Goal: Contribute content

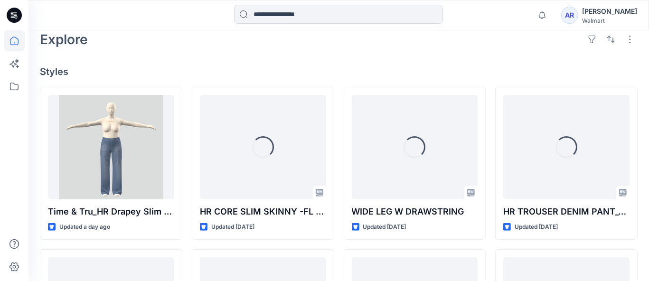
scroll to position [228, 0]
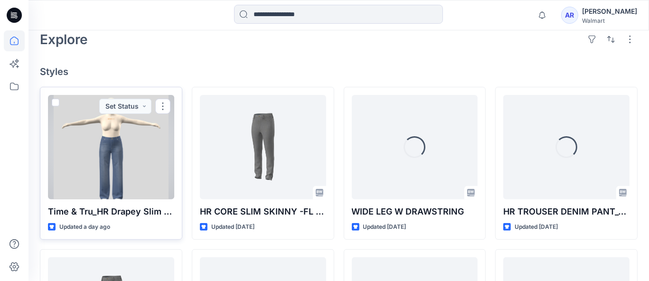
click at [104, 148] on div at bounding box center [111, 147] width 126 height 104
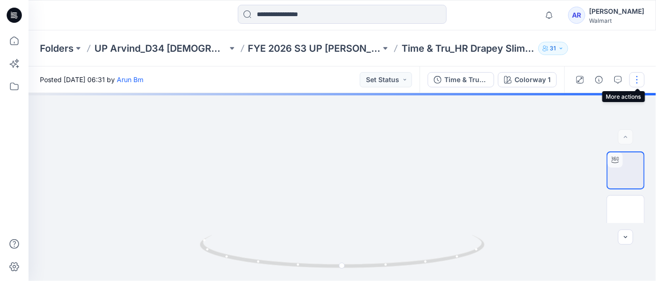
click at [637, 84] on button "button" at bounding box center [637, 79] width 15 height 15
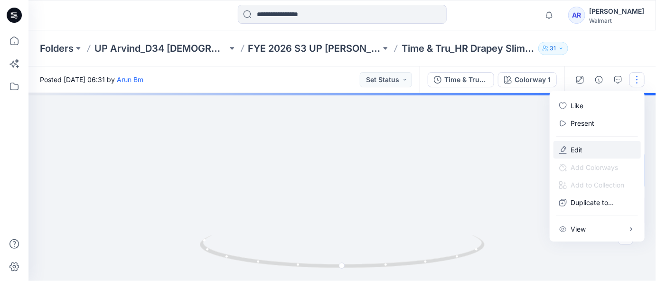
click at [582, 145] on p "Edit" at bounding box center [577, 150] width 12 height 10
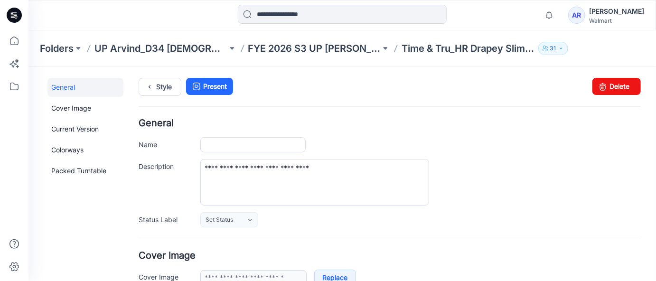
type input "**********"
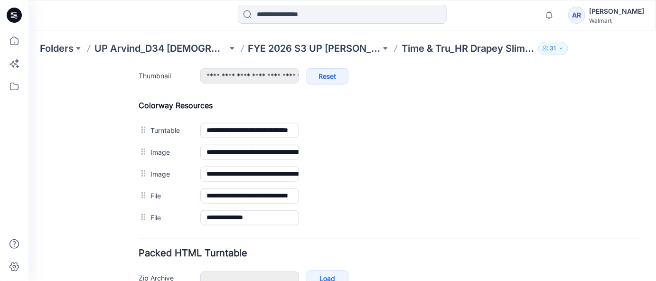
scroll to position [427, 0]
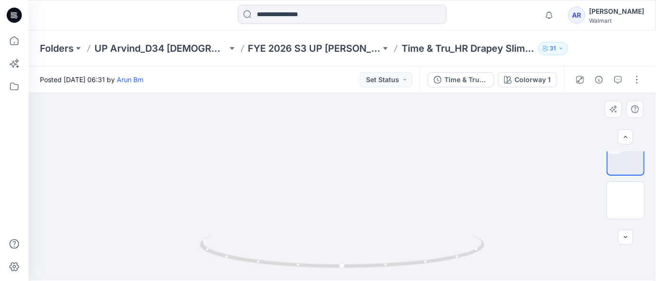
scroll to position [97, 0]
click at [626, 239] on icon "button" at bounding box center [626, 238] width 8 height 8
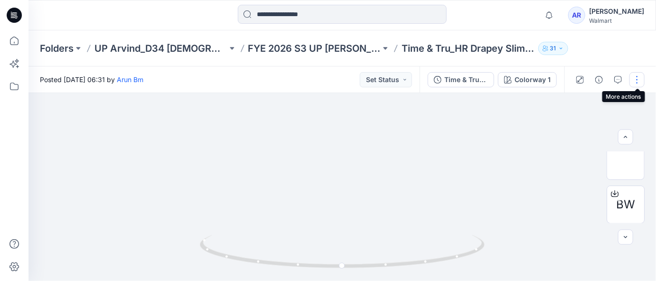
click at [636, 81] on button "button" at bounding box center [637, 79] width 15 height 15
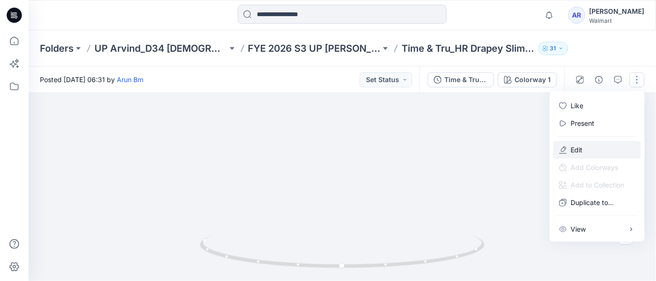
click at [578, 153] on p "Edit" at bounding box center [577, 150] width 12 height 10
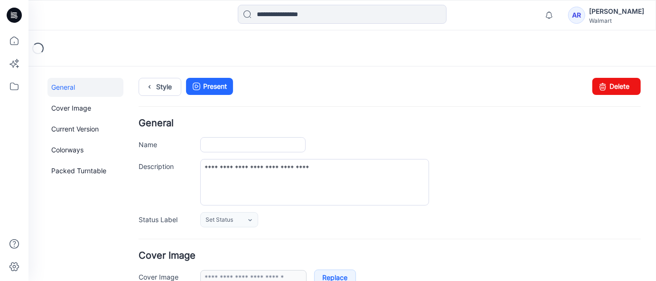
type input "**********"
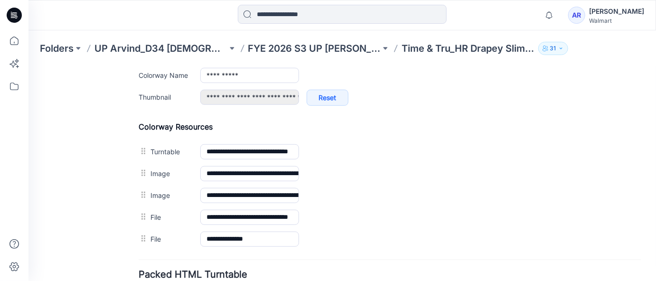
scroll to position [479, 0]
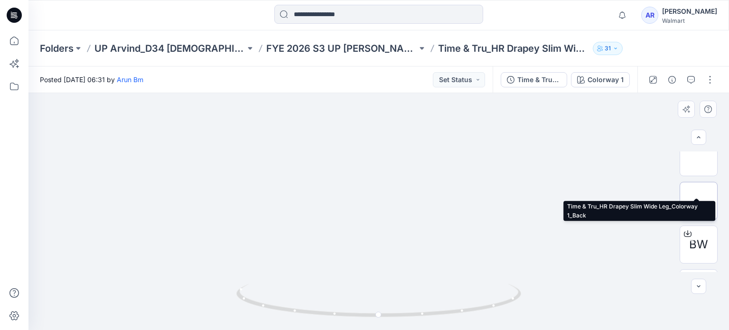
scroll to position [92, 0]
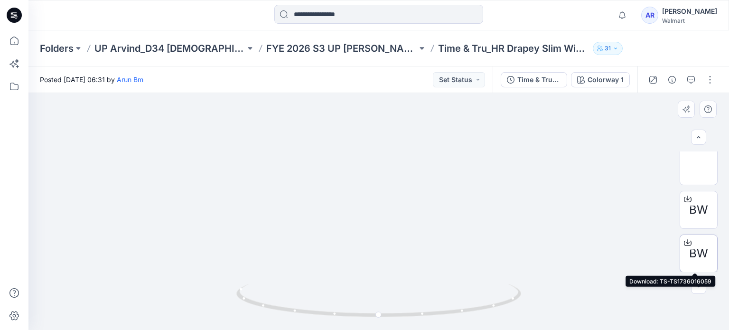
click at [656, 240] on icon at bounding box center [688, 243] width 8 height 8
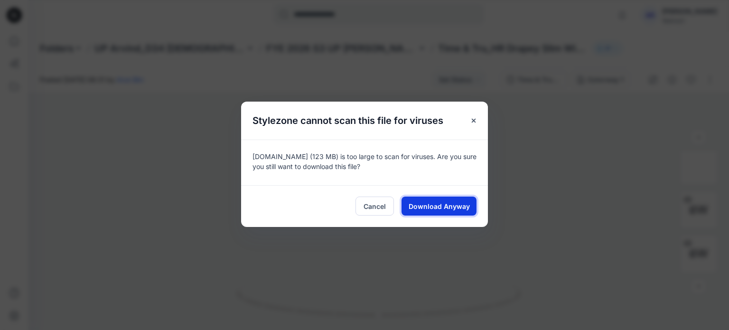
click at [444, 210] on span "Download Anyway" at bounding box center [439, 206] width 61 height 10
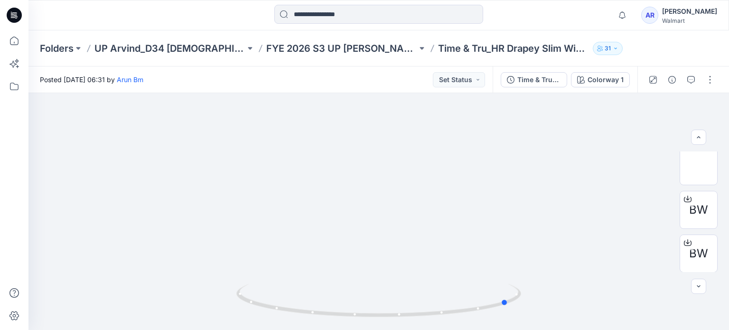
drag, startPoint x: 591, startPoint y: 218, endPoint x: 719, endPoint y: -47, distance: 294.3
click at [656, 0] on html "Notifications Mark all as read View all notifications AR Aman Rathore Walmart F…" at bounding box center [364, 165] width 729 height 330
